Goal: Navigation & Orientation: Find specific page/section

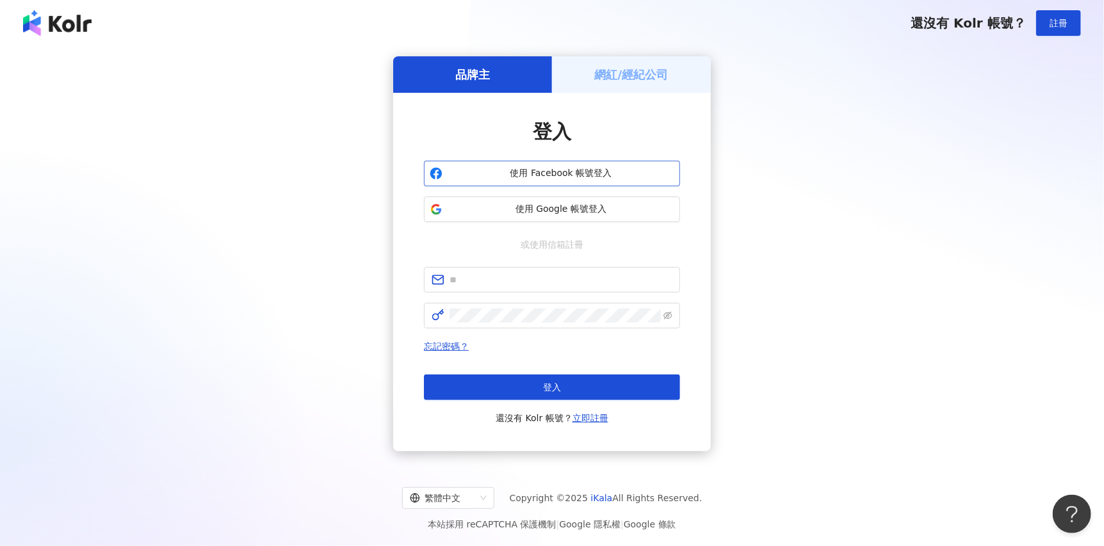
click at [500, 179] on span "使用 Facebook 帳號登入" at bounding box center [561, 173] width 227 height 13
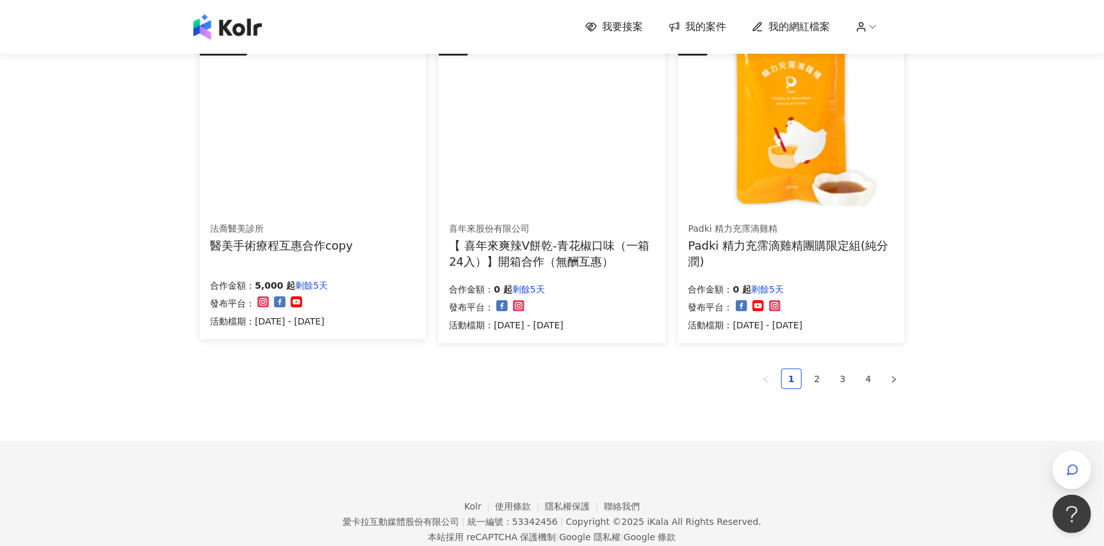
scroll to position [830, 0]
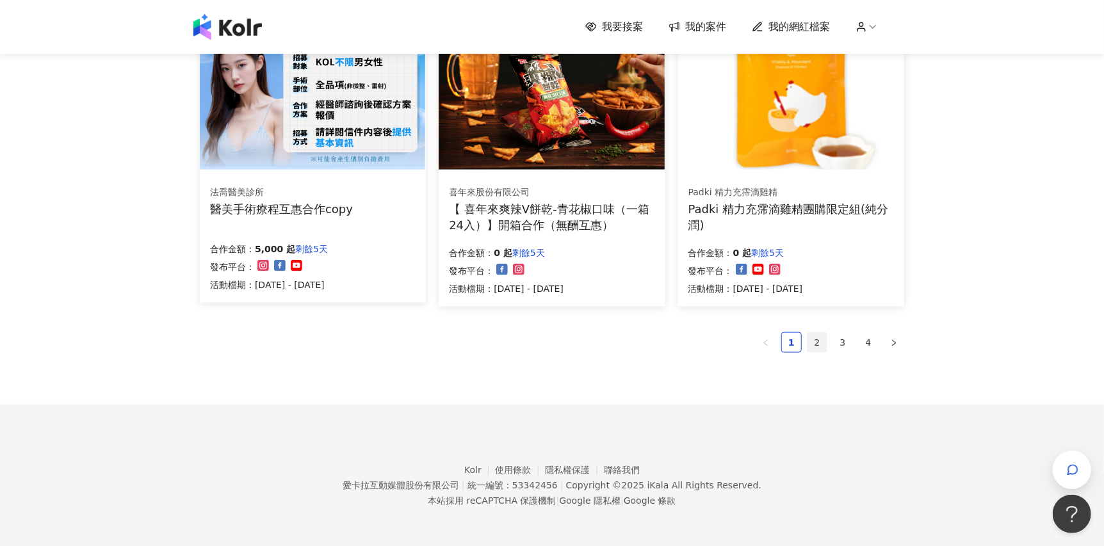
click at [821, 347] on link "2" at bounding box center [817, 342] width 19 height 19
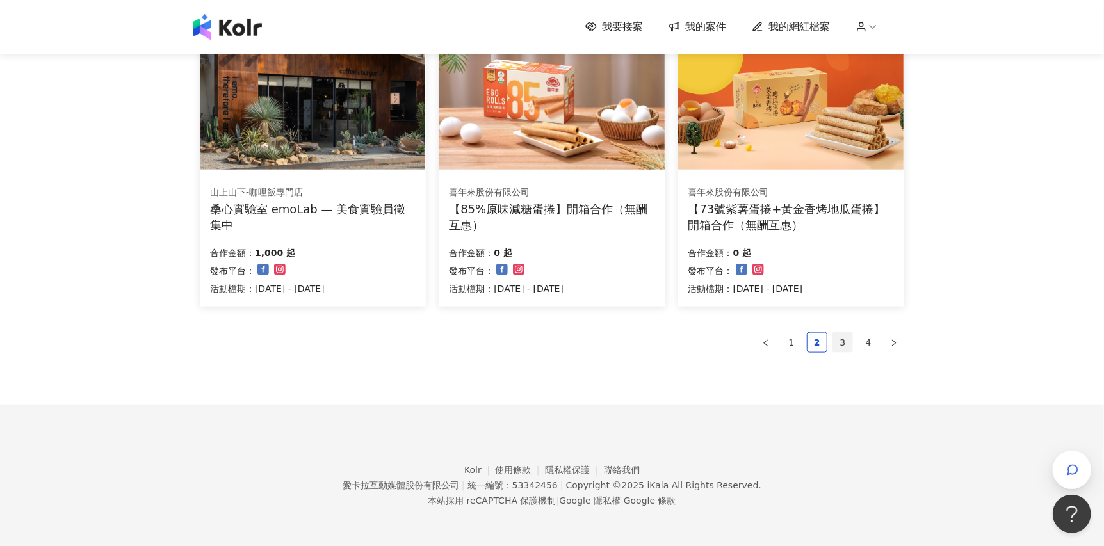
click at [844, 342] on link "3" at bounding box center [842, 342] width 19 height 19
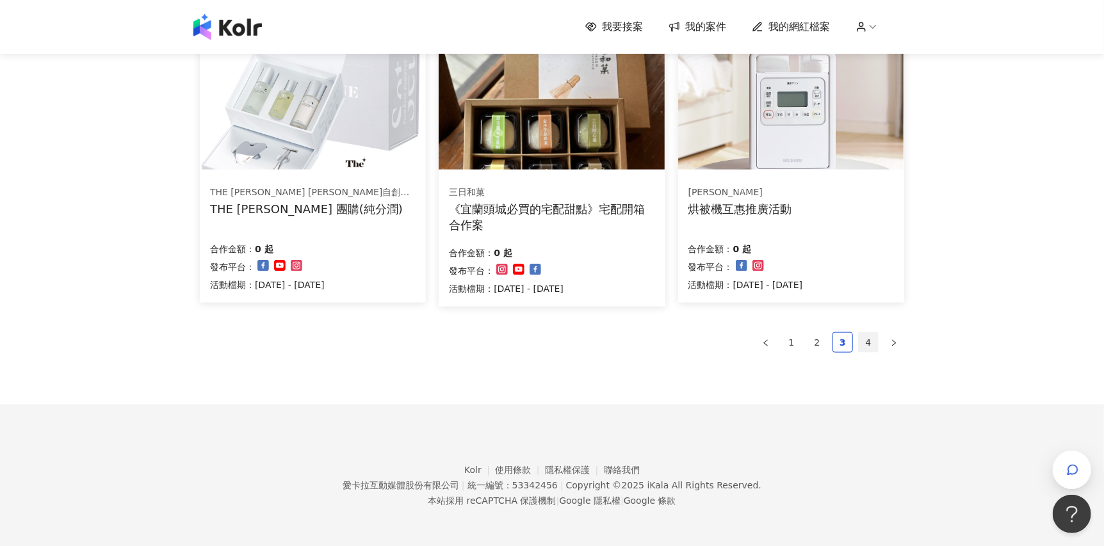
click at [863, 336] on link "4" at bounding box center [868, 342] width 19 height 19
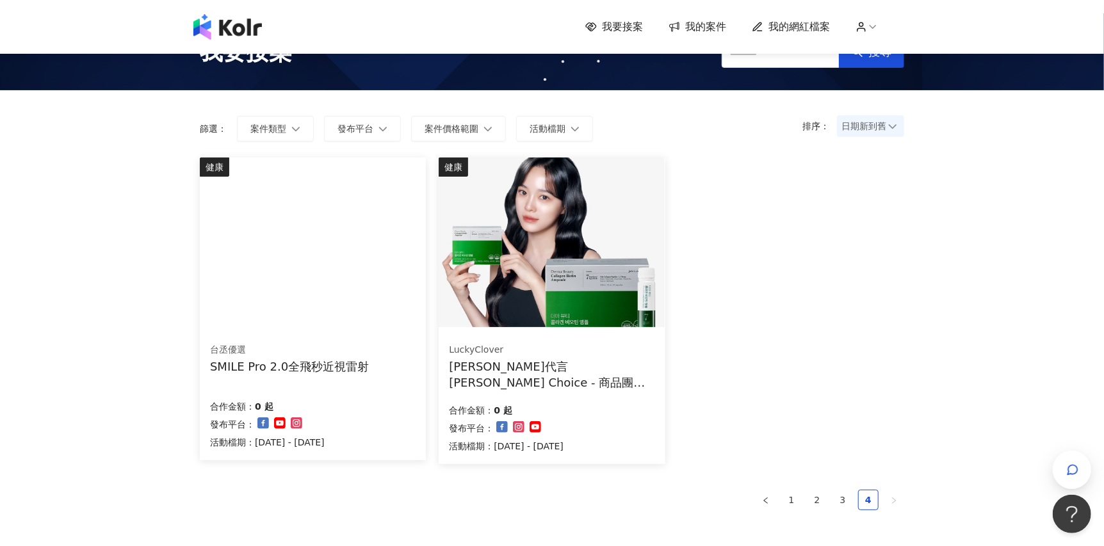
scroll to position [0, 0]
